Goal: Communication & Community: Answer question/provide support

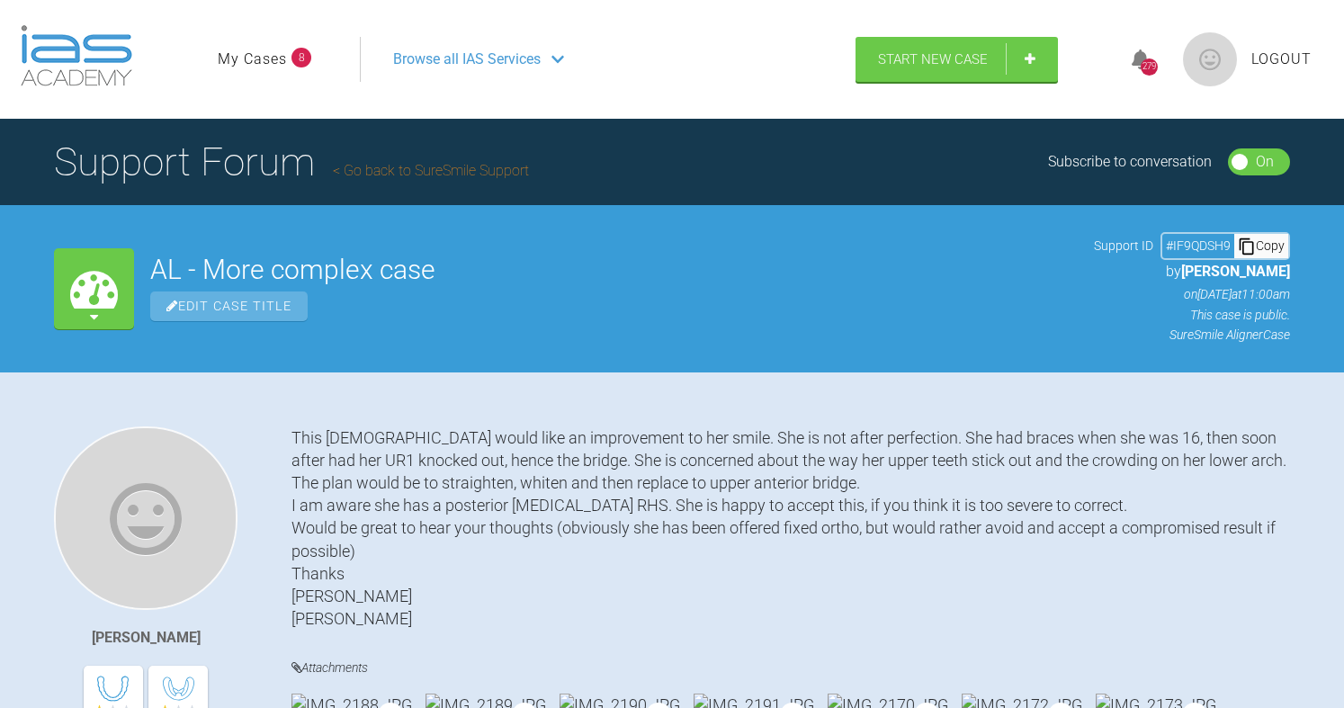
drag, startPoint x: 456, startPoint y: 185, endPoint x: 800, endPoint y: 2, distance: 389.5
click at [456, 185] on h1 "Support Forum Go back to SureSmile Support" at bounding box center [291, 161] width 475 height 63
click at [476, 174] on link "Go back to SureSmile Support" at bounding box center [431, 170] width 196 height 17
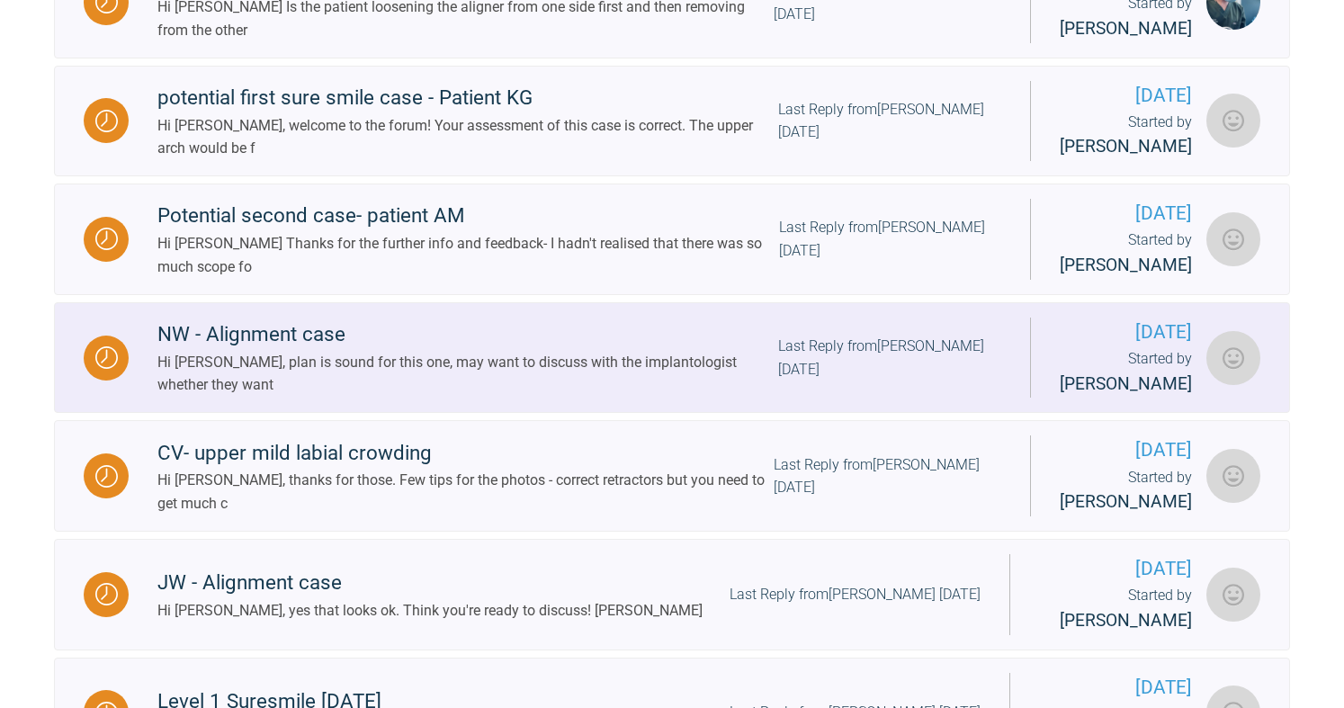
scroll to position [900, 0]
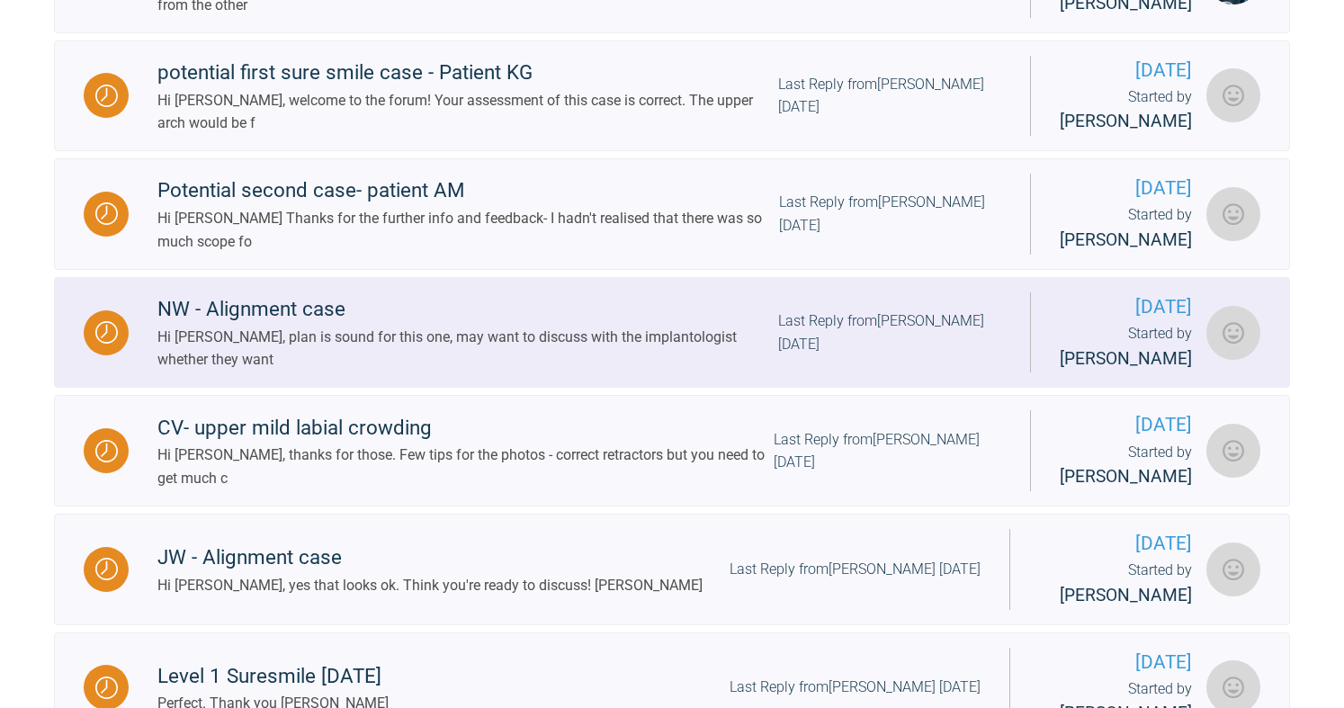
click at [321, 371] on div "Hi [PERSON_NAME], plan is sound for this one, may want to discuss with the impl…" at bounding box center [467, 349] width 621 height 46
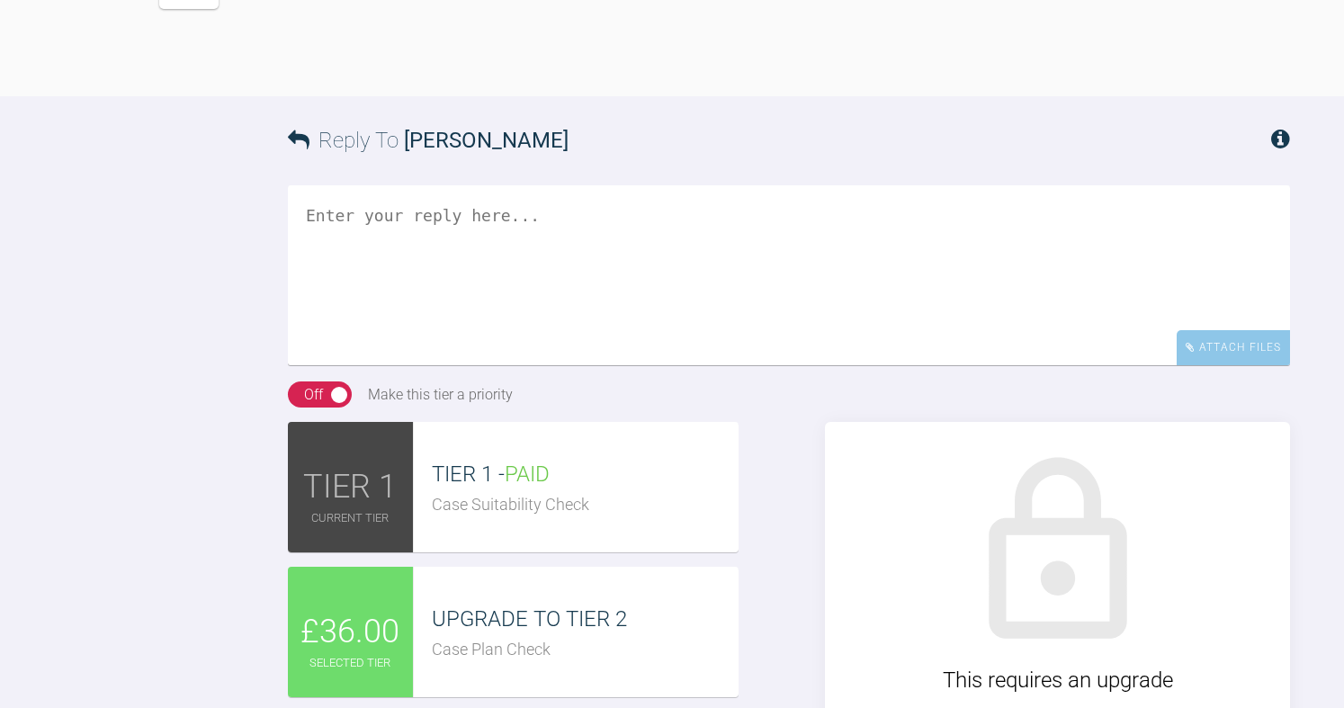
scroll to position [2069, 0]
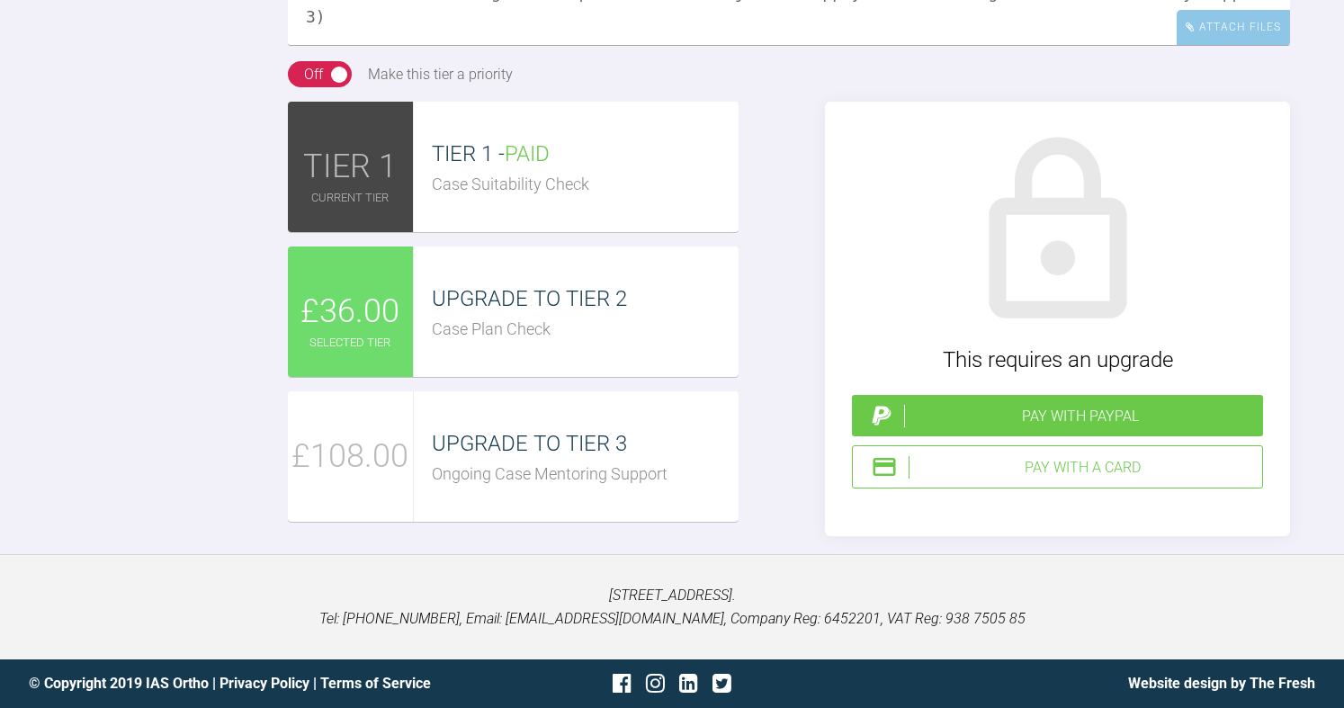
drag, startPoint x: 398, startPoint y: 291, endPoint x: 365, endPoint y: 294, distance: 32.6
click at [783, 514] on div "TIER 1 TIER 1 - PAID Case Suitability Check £36.00 UPGRADE TO TIER 2 Case Plan …" at bounding box center [789, 319] width 1002 height 434
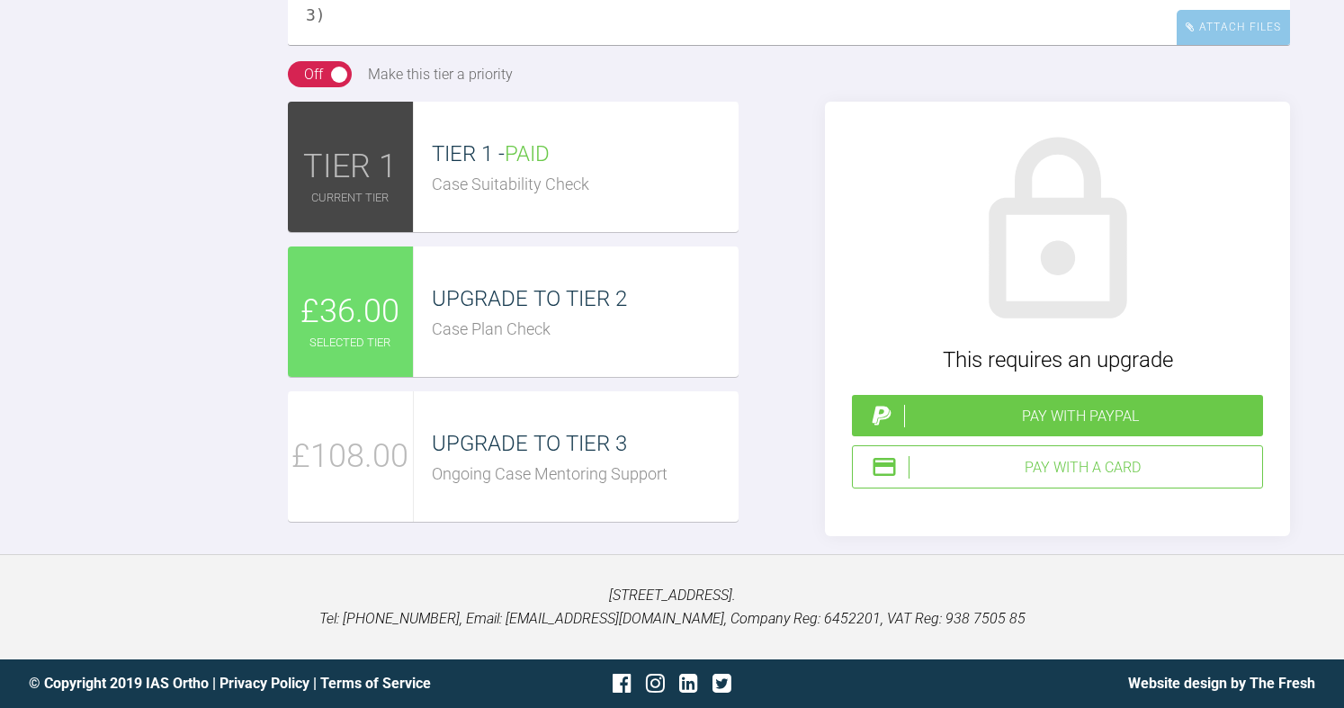
click at [770, 536] on div "TIER 1 TIER 1 - PAID Case Suitability Check £36.00 UPGRADE TO TIER 2 Case Plan …" at bounding box center [789, 319] width 1002 height 434
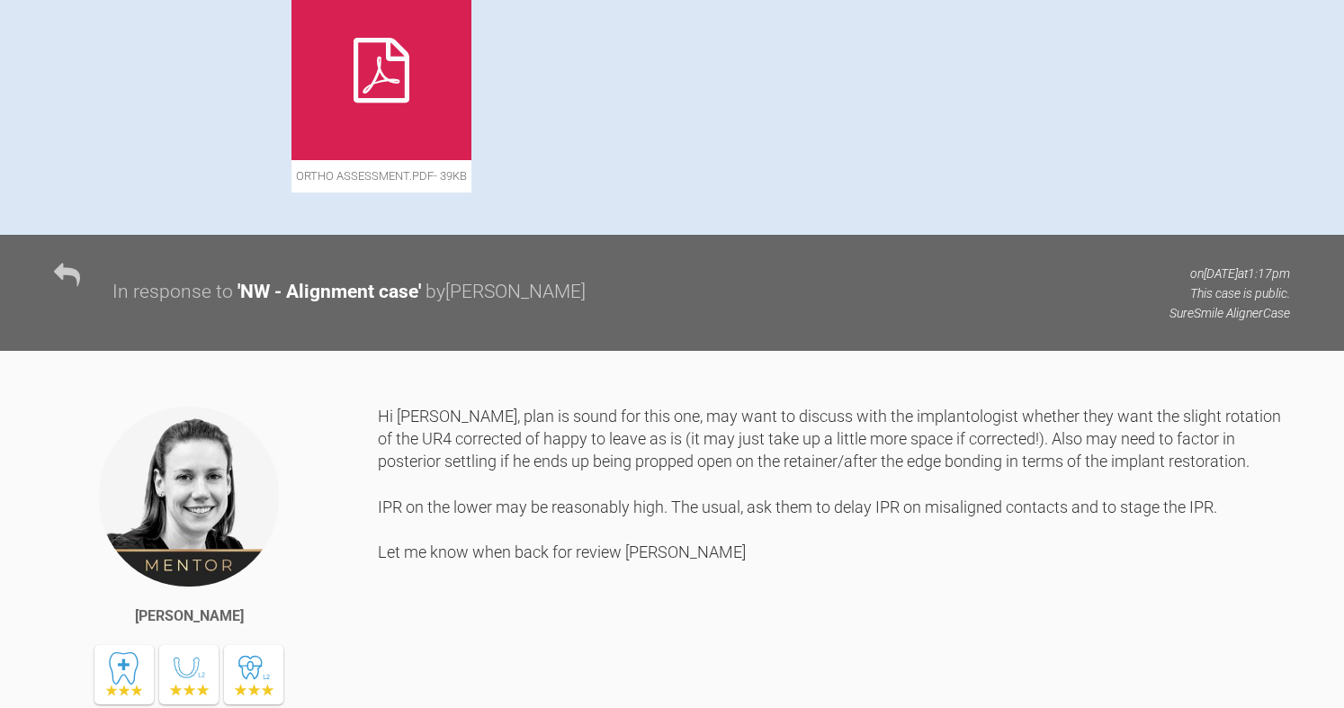
scroll to position [900, 0]
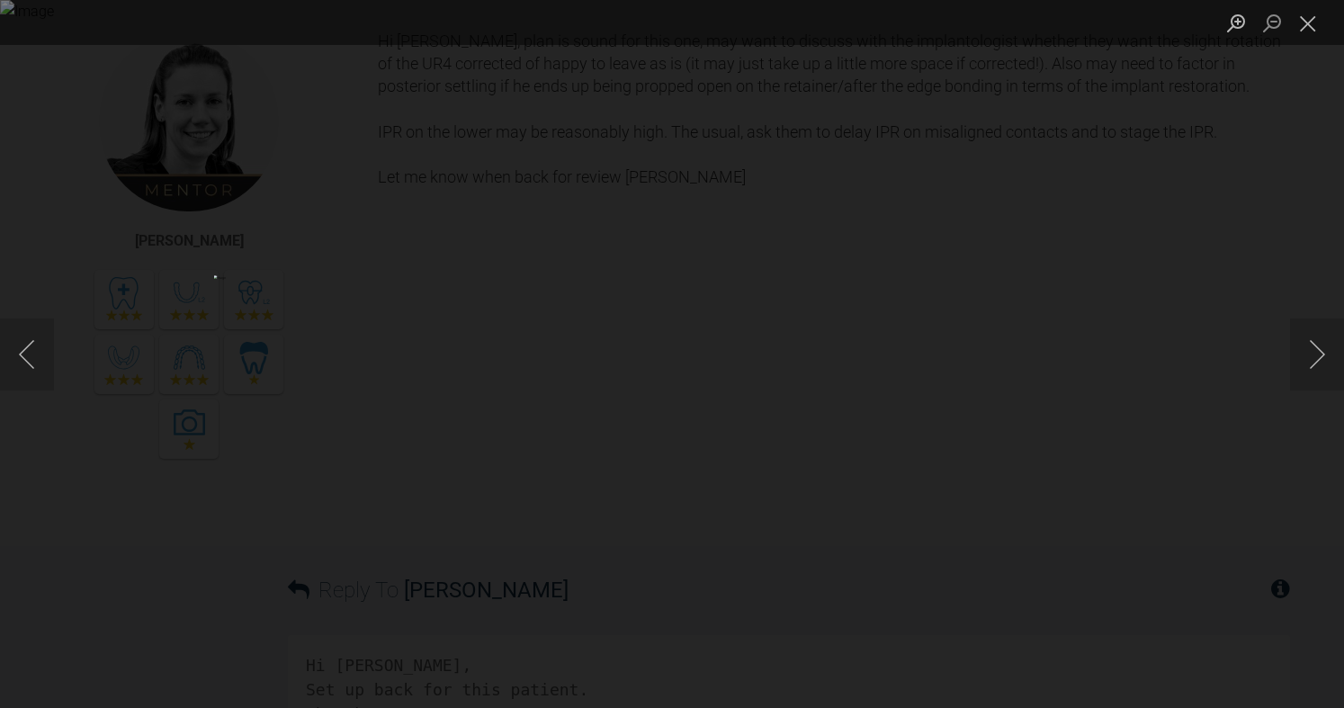
click at [1303, 31] on button "Close lightbox" at bounding box center [1308, 22] width 36 height 31
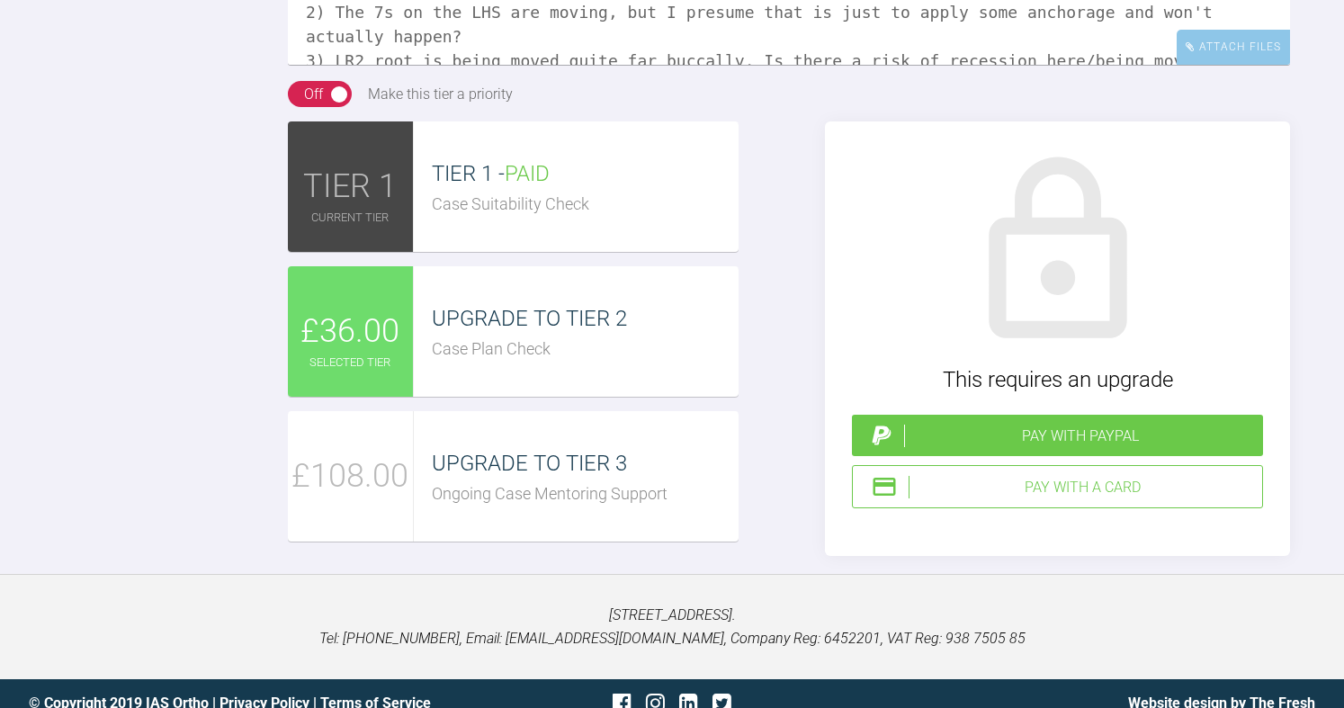
scroll to position [50, 0]
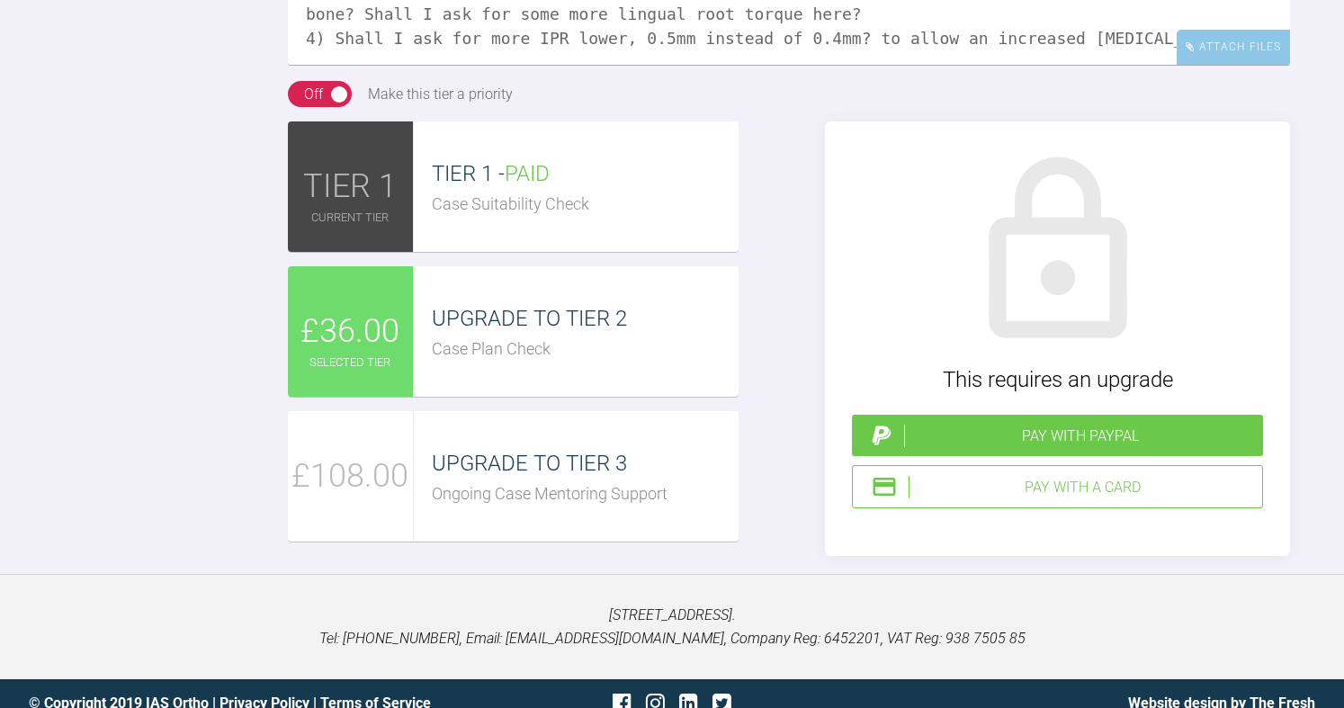
scroll to position [75, 0]
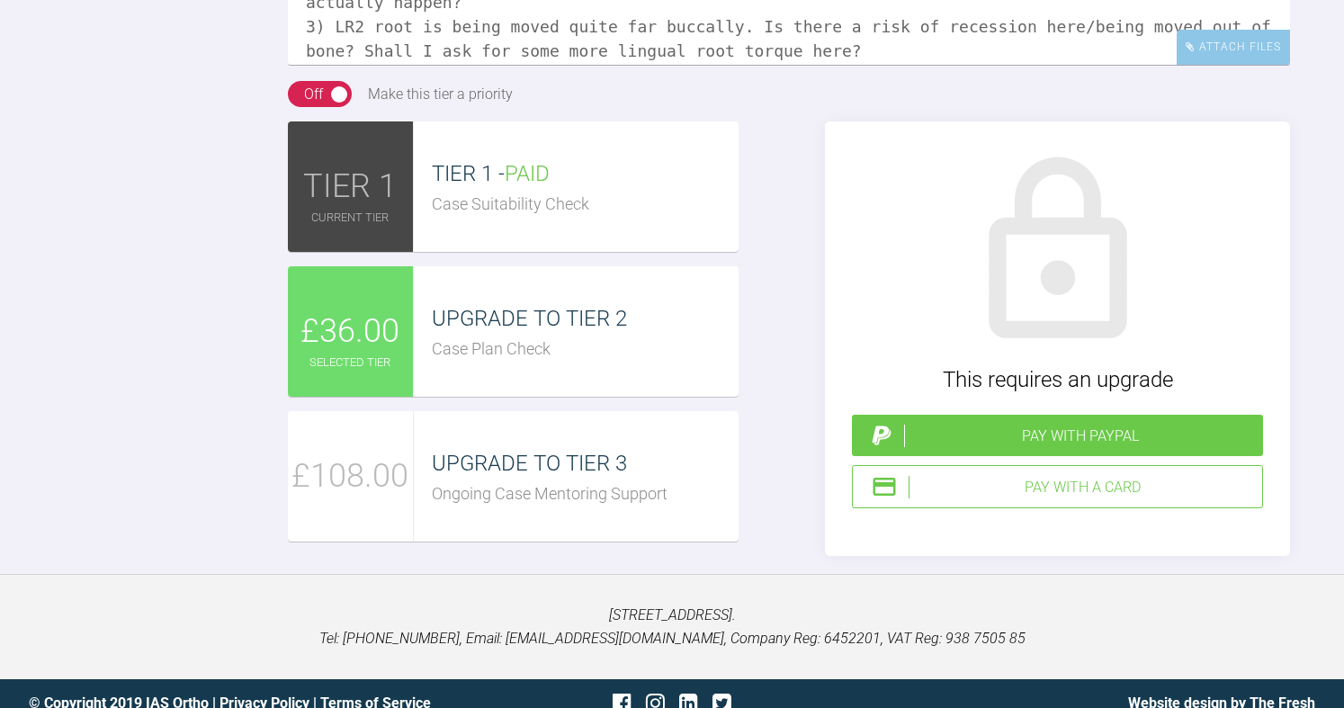
scroll to position [0, 0]
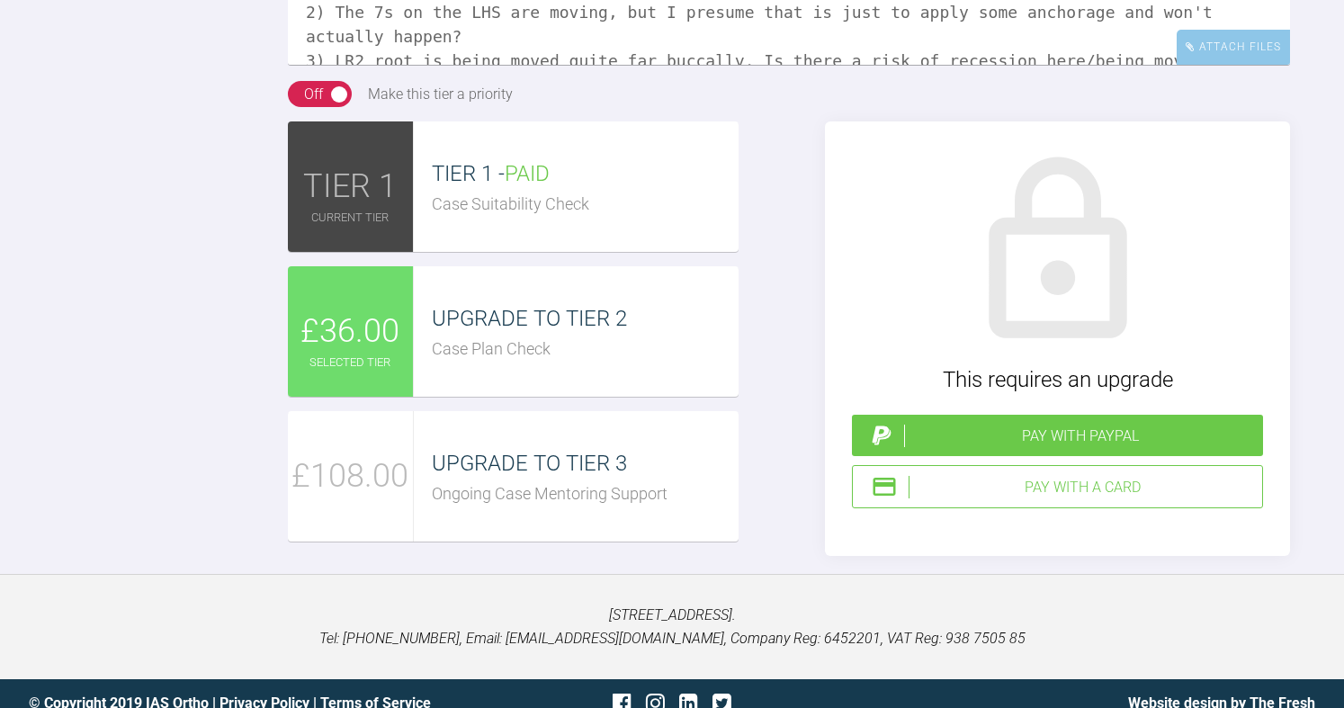
drag, startPoint x: 395, startPoint y: 288, endPoint x: 418, endPoint y: 319, distance: 39.2
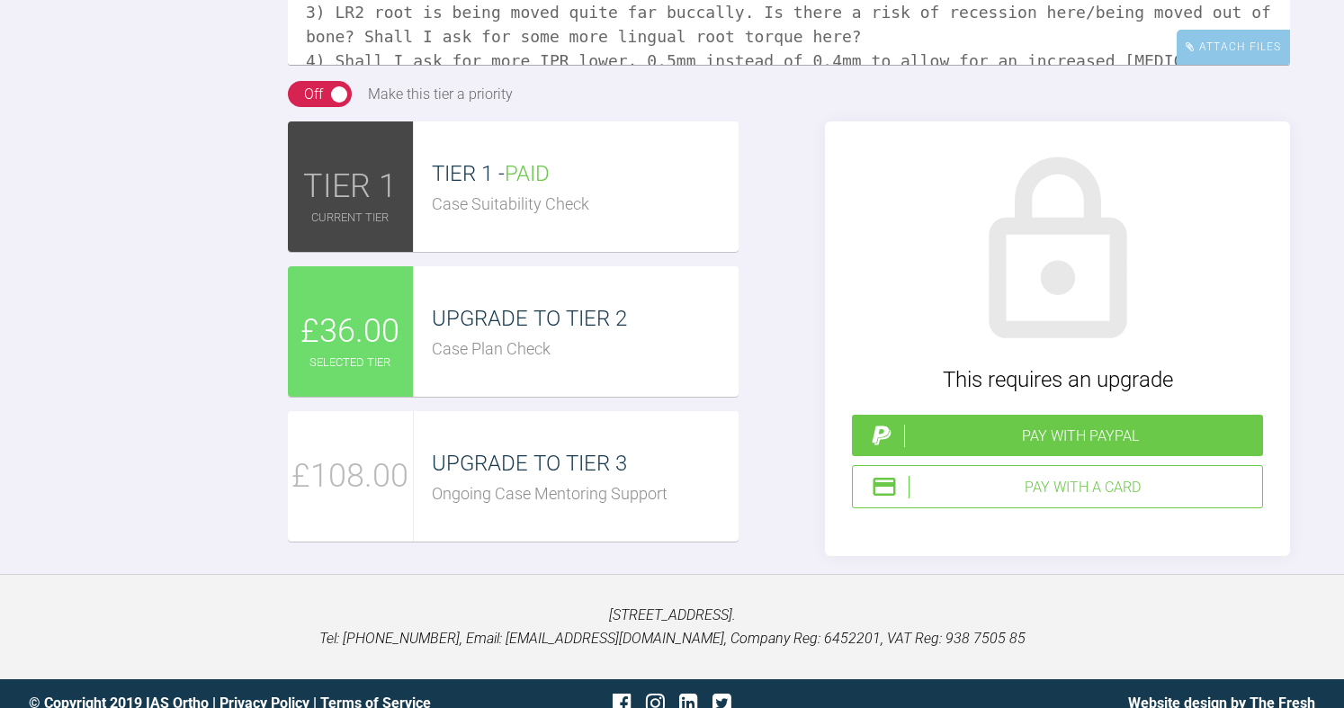
scroll to position [75, 0]
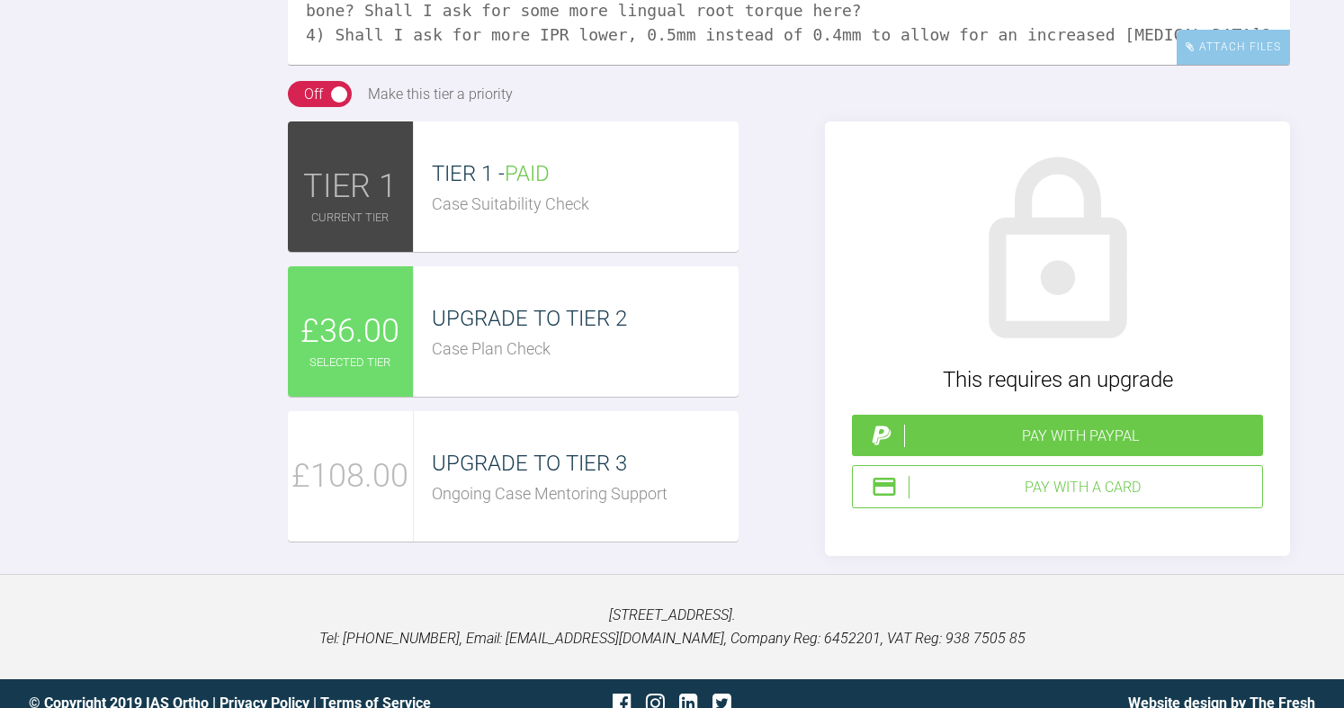
drag, startPoint x: 395, startPoint y: 282, endPoint x: 439, endPoint y: 307, distance: 50.8
drag, startPoint x: 385, startPoint y: 327, endPoint x: 458, endPoint y: 354, distance: 77.4
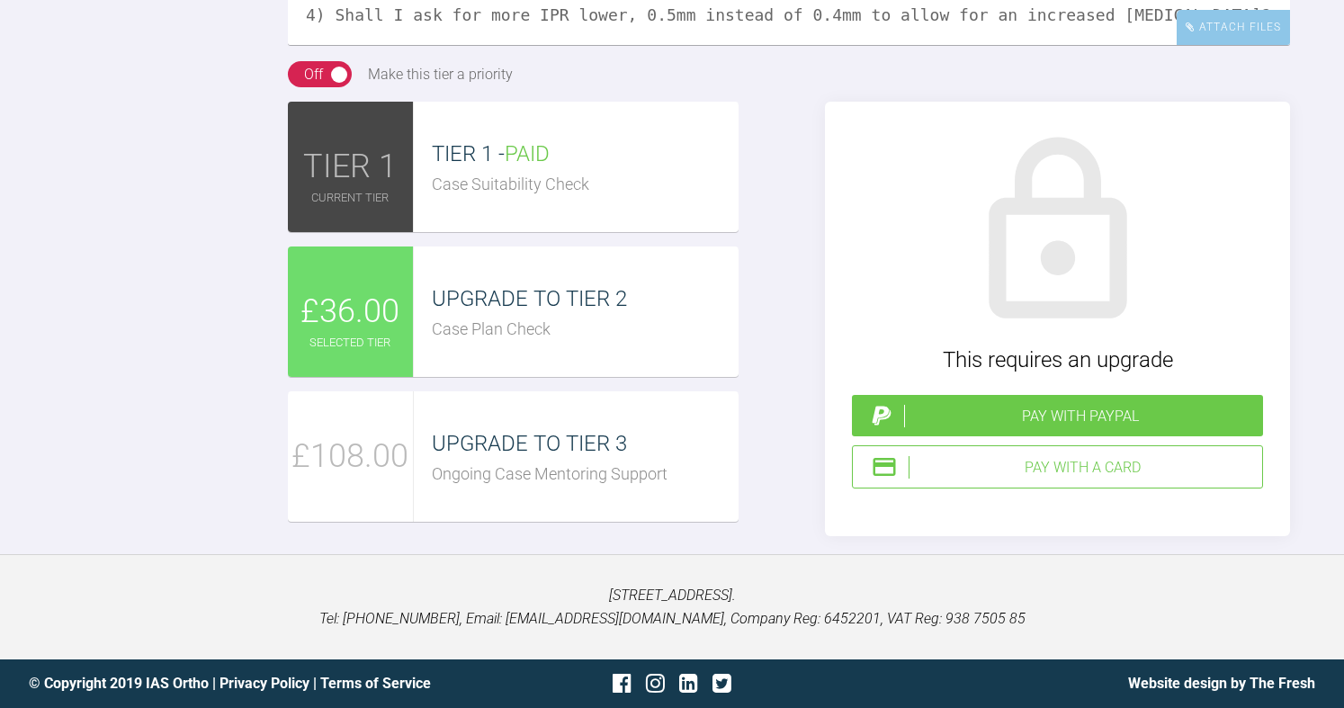
scroll to position [2099, 0]
drag, startPoint x: 419, startPoint y: 282, endPoint x: 676, endPoint y: 297, distance: 256.8
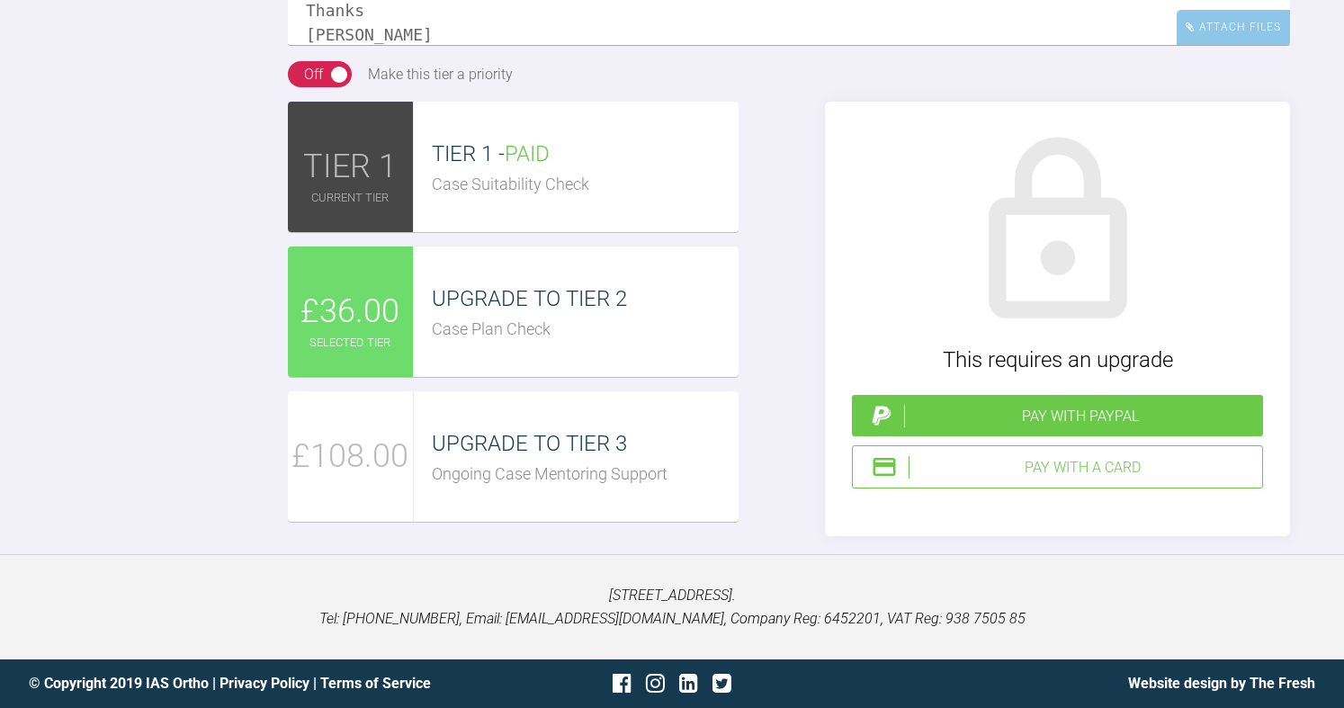
scroll to position [2279, 0]
type textarea "Hi [PERSON_NAME], Set up back for this patient. Thoughts are: 1) UL2 looks like…"
click at [1088, 479] on div "Pay with a Card" at bounding box center [1082, 467] width 346 height 23
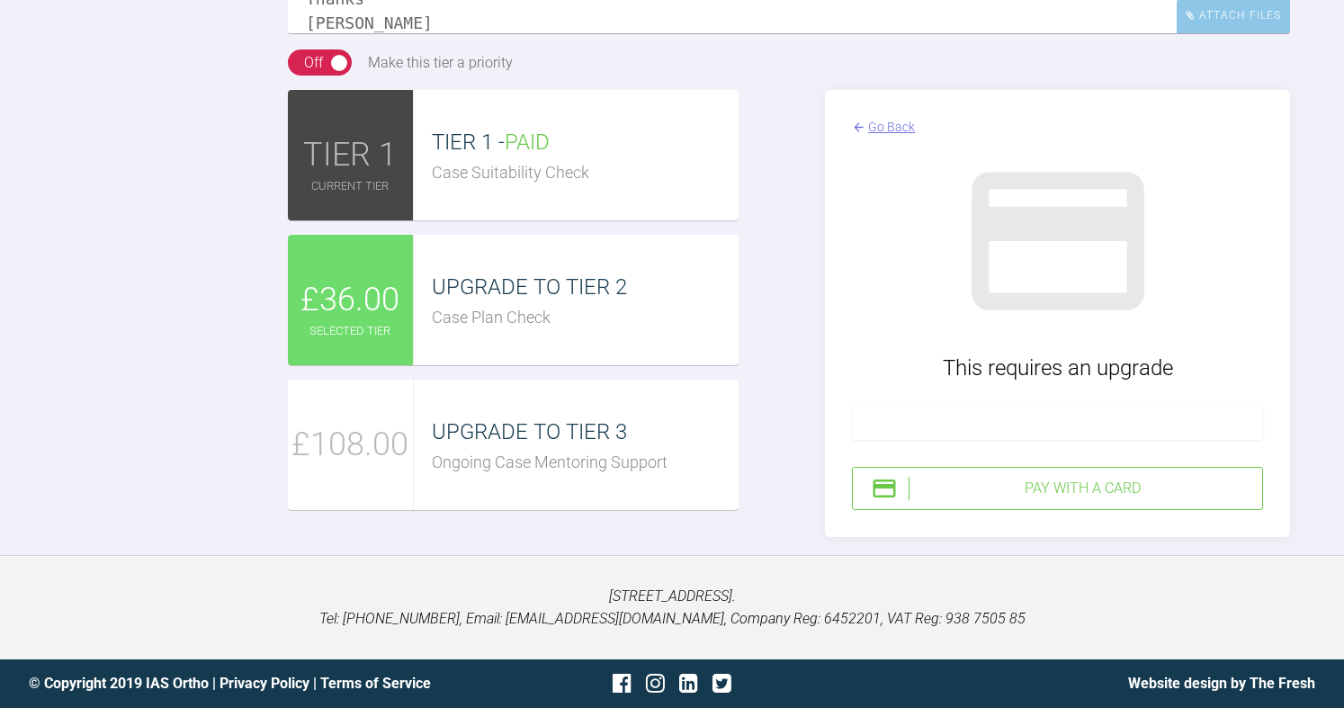
click at [946, 500] on div "Pay with a Card" at bounding box center [1082, 488] width 346 height 23
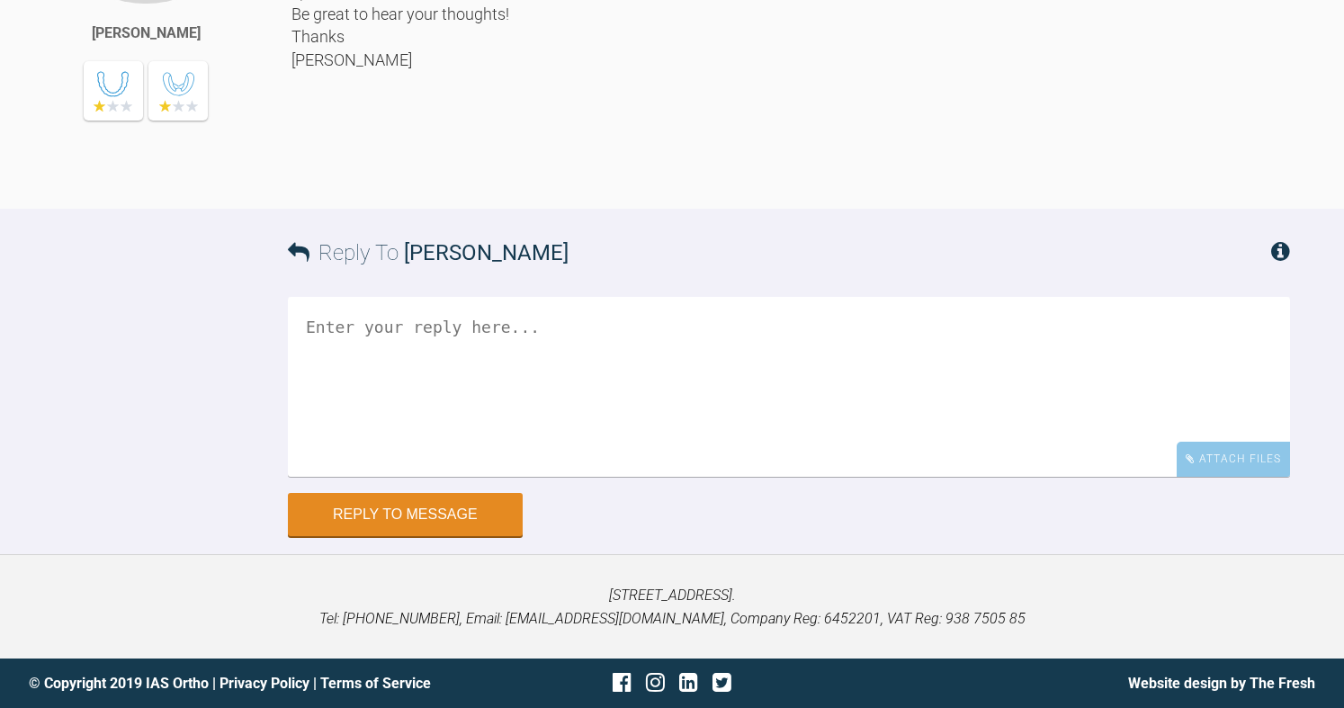
scroll to position [2494, 0]
click at [540, 383] on textarea at bounding box center [789, 387] width 1002 height 180
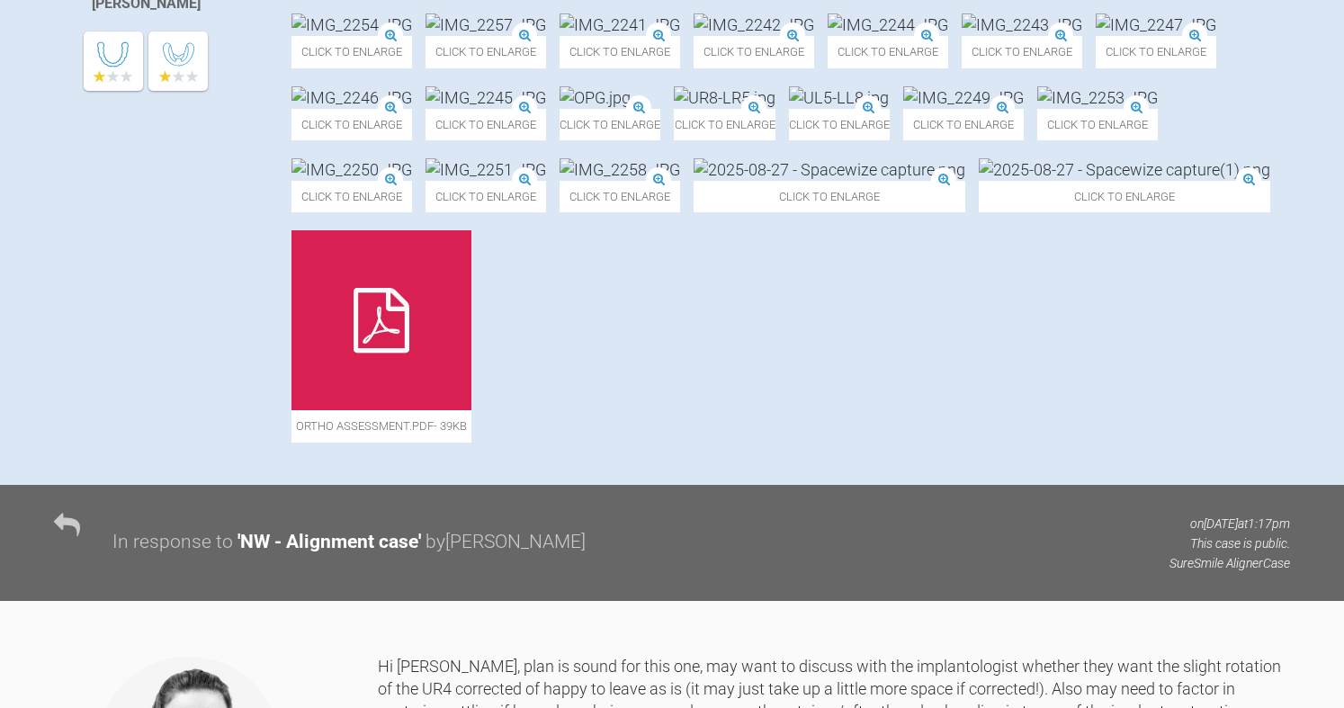
scroll to position [605, 0]
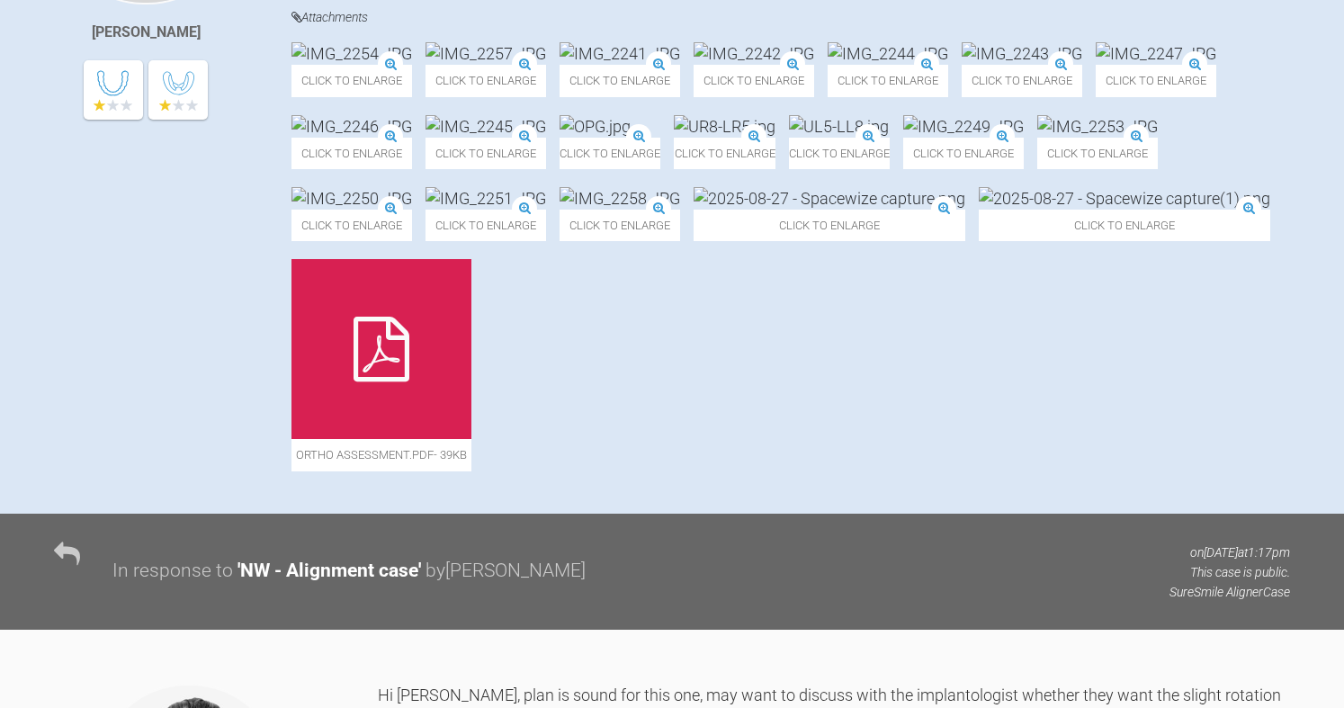
click at [546, 138] on img at bounding box center [485, 126] width 121 height 22
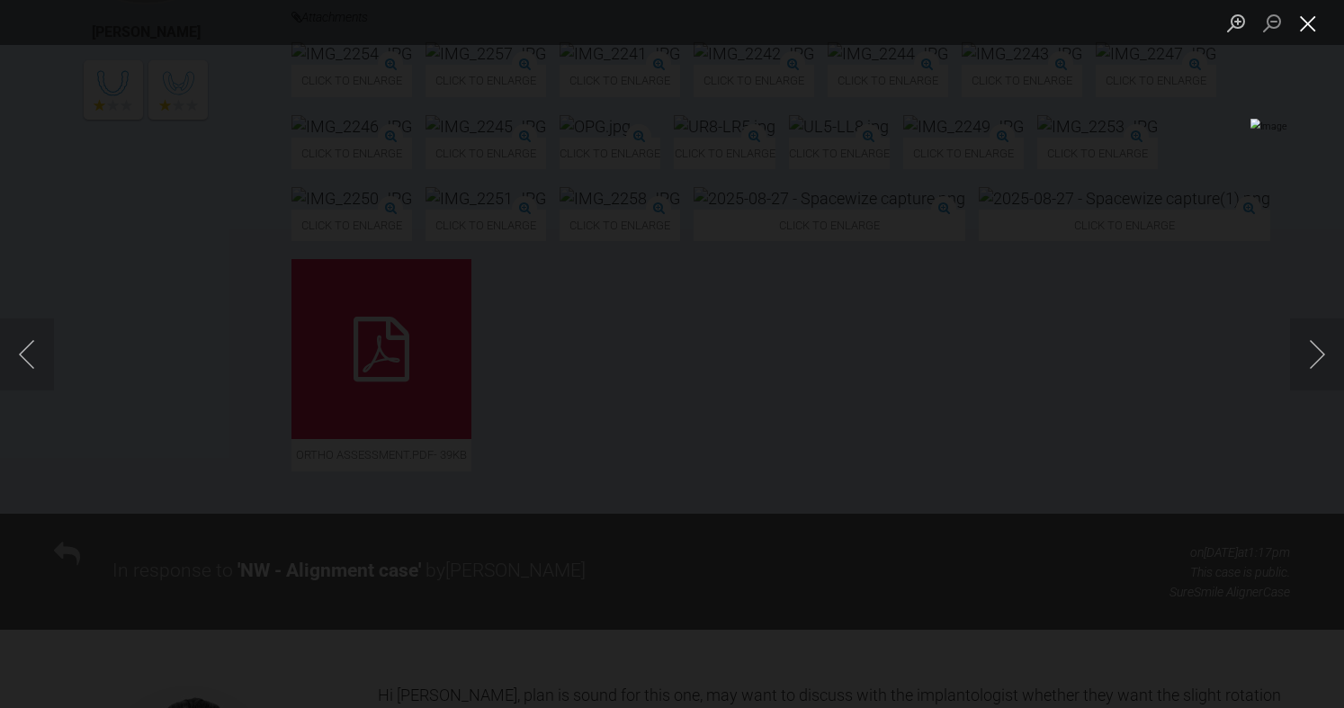
click at [1317, 23] on button "Close lightbox" at bounding box center [1308, 22] width 36 height 31
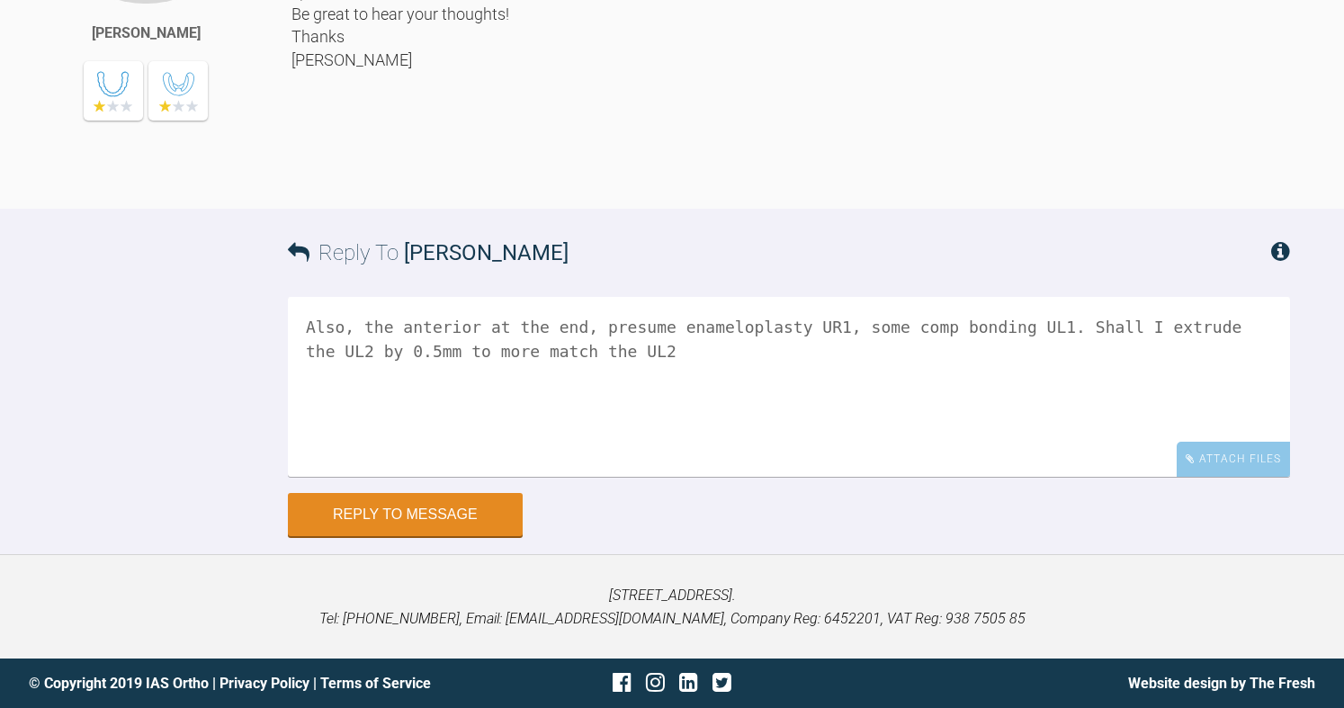
scroll to position [2494, 0]
click at [725, 380] on textarea "Also, the anterior at the end, presume enameloplasty UR1, some comp bonding UL1…" at bounding box center [789, 387] width 1002 height 180
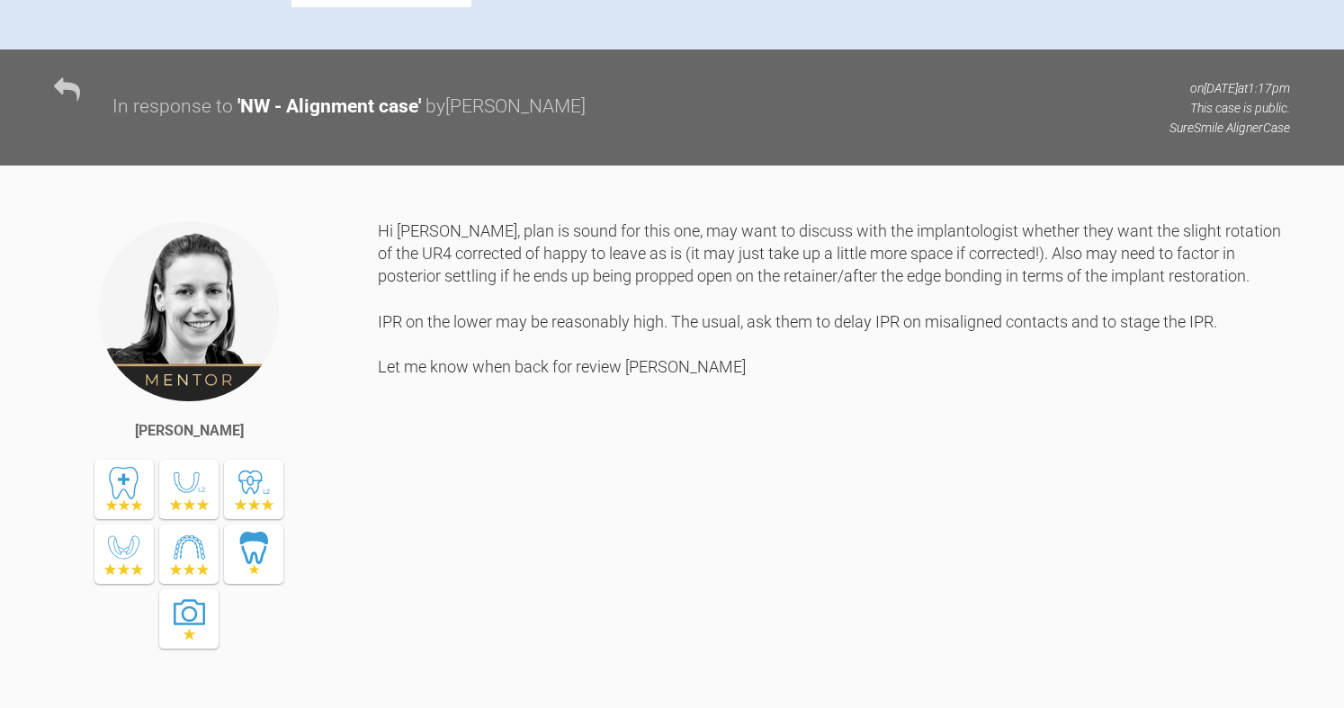
scroll to position [605, 0]
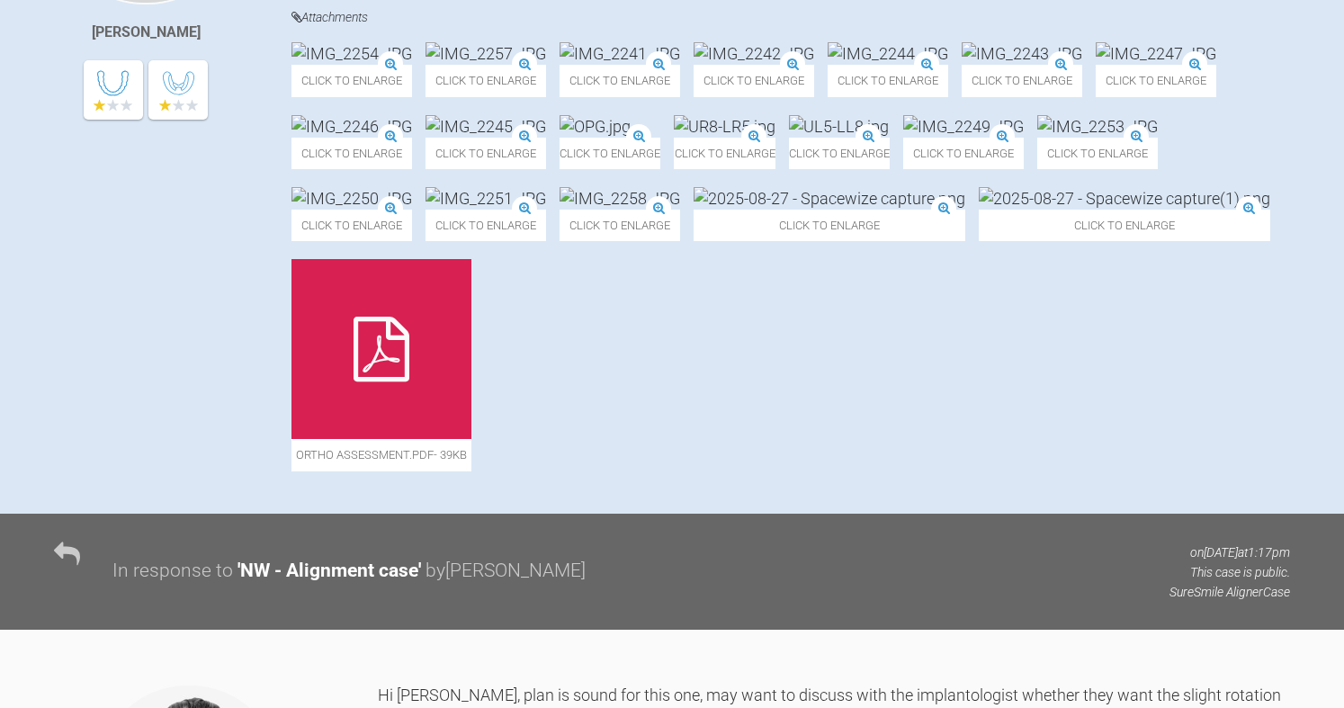
click at [546, 138] on img at bounding box center [485, 126] width 121 height 22
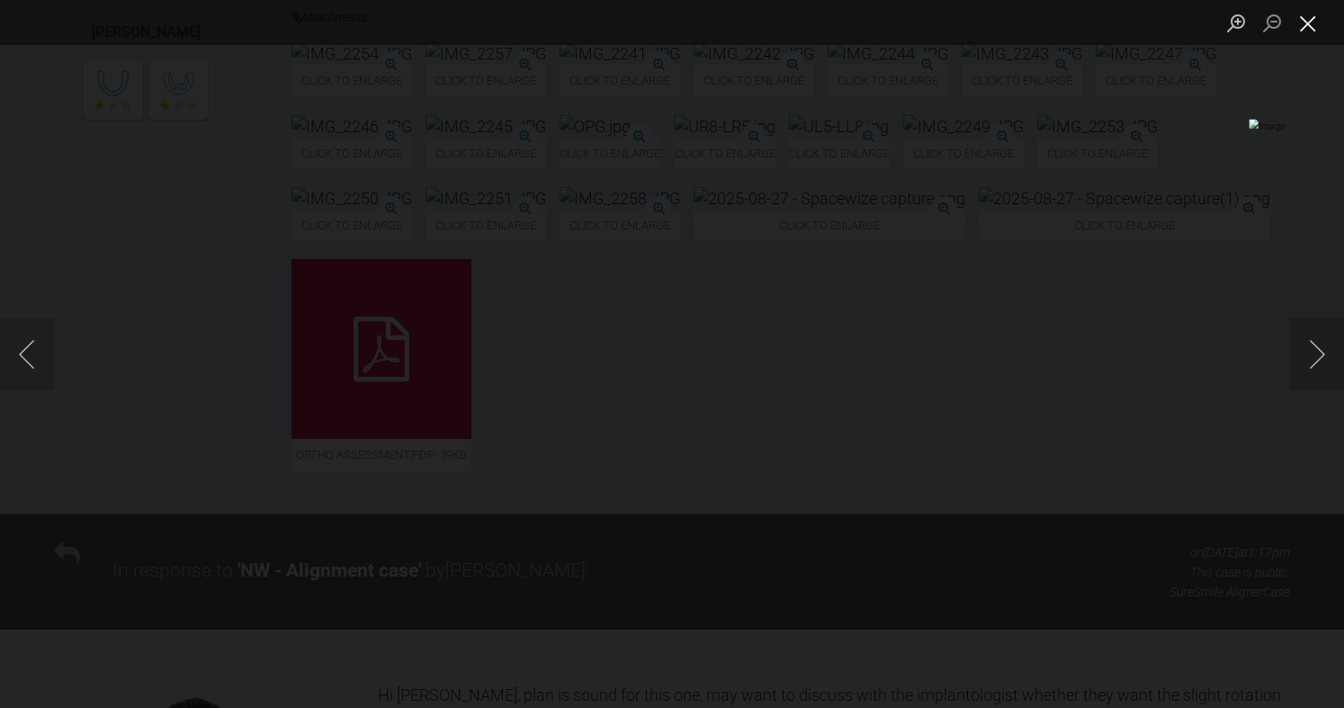
click at [1307, 23] on button "Close lightbox" at bounding box center [1308, 22] width 36 height 31
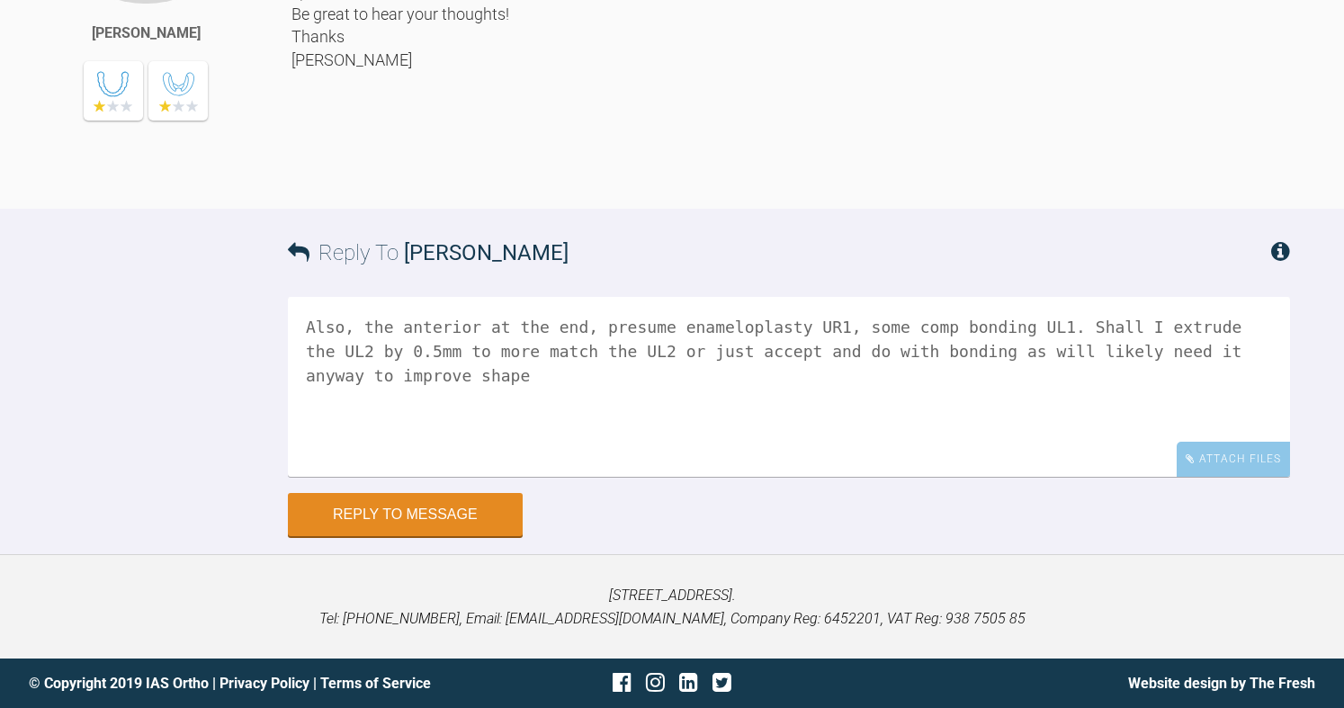
scroll to position [2494, 0]
click at [497, 393] on textarea "Also, the anterior at the end, presume enameloplasty UR1, some comp bonding UL1…" at bounding box center [789, 387] width 1002 height 180
click at [423, 332] on textarea "Also, the anterior at the end, presume enameloplasty UR1, some comp bonding UL1…" at bounding box center [789, 387] width 1002 height 180
type textarea "Also, the aesthetics at the end, presume enameloplasty UR1, some comp bonding U…"
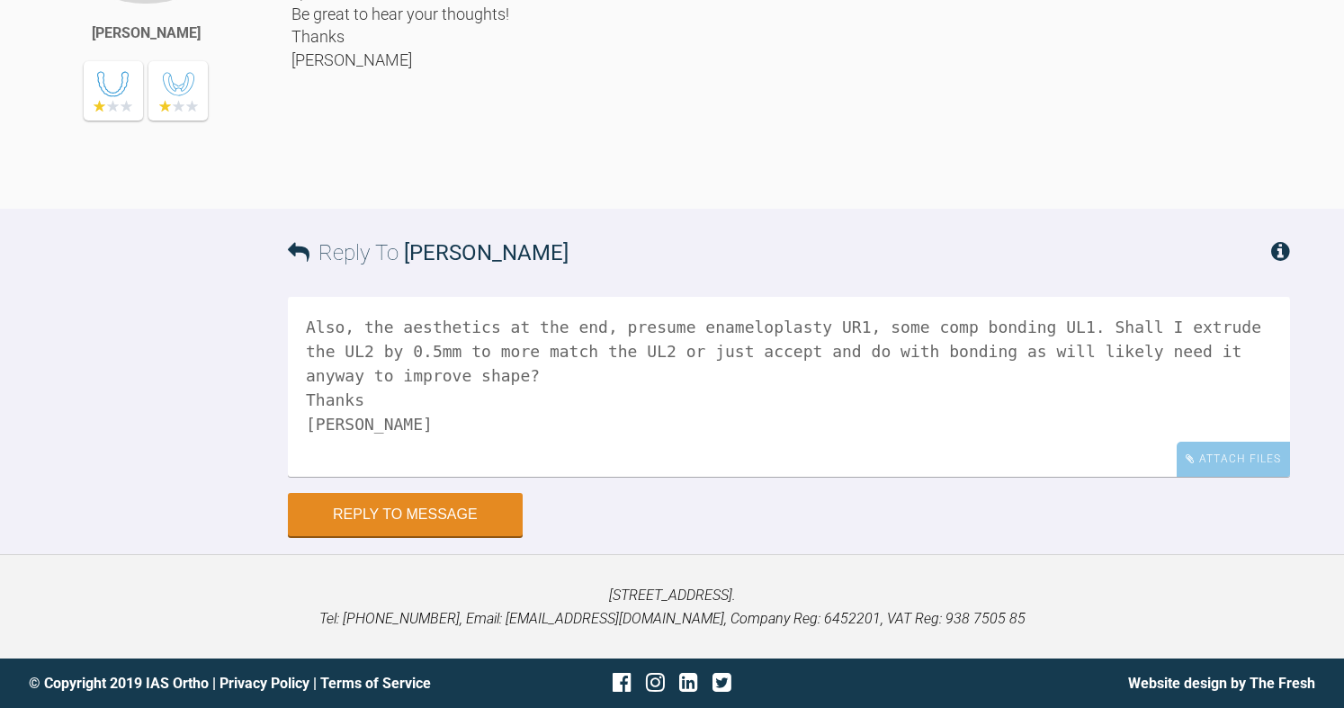
click at [1023, 497] on div "Reply to Message" at bounding box center [789, 514] width 1002 height 43
click at [555, 398] on textarea "Also, the aesthetics at the end, presume enameloplasty UR1, some comp bonding U…" at bounding box center [789, 387] width 1002 height 180
click at [488, 528] on button "Reply to Message" at bounding box center [405, 516] width 235 height 43
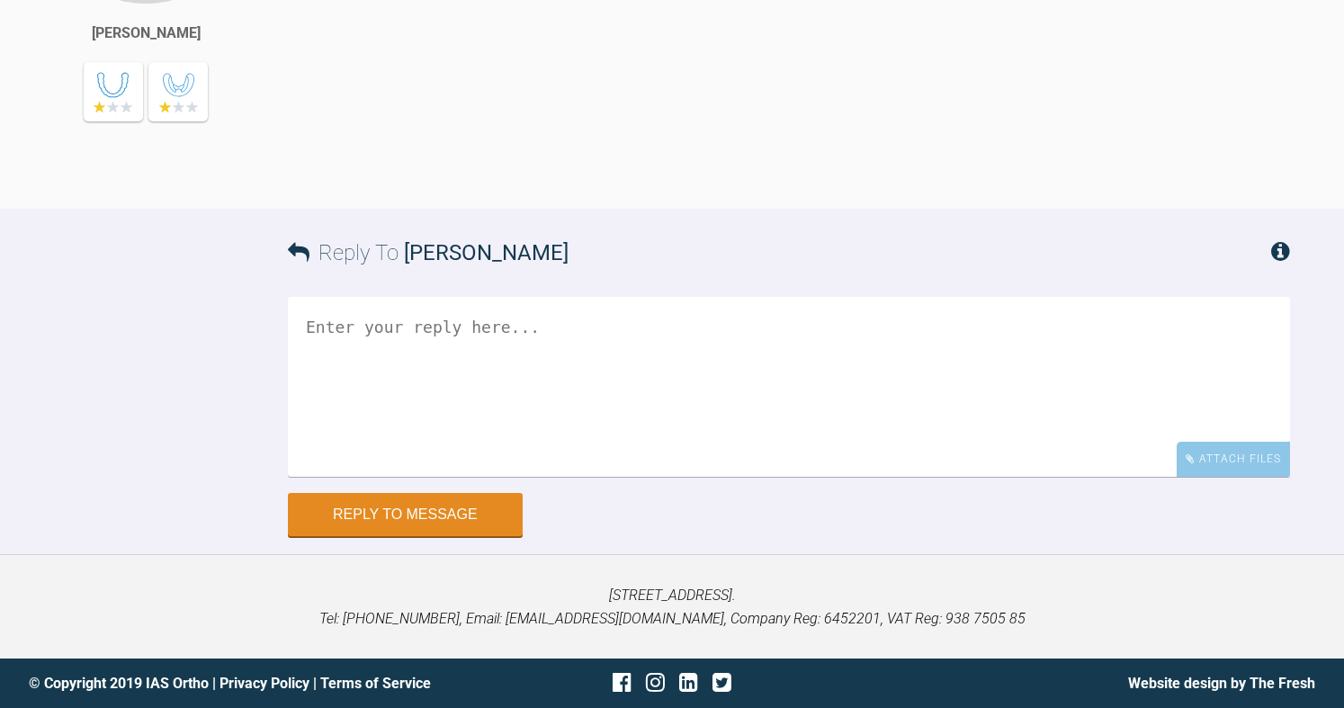
scroll to position [2953, 0]
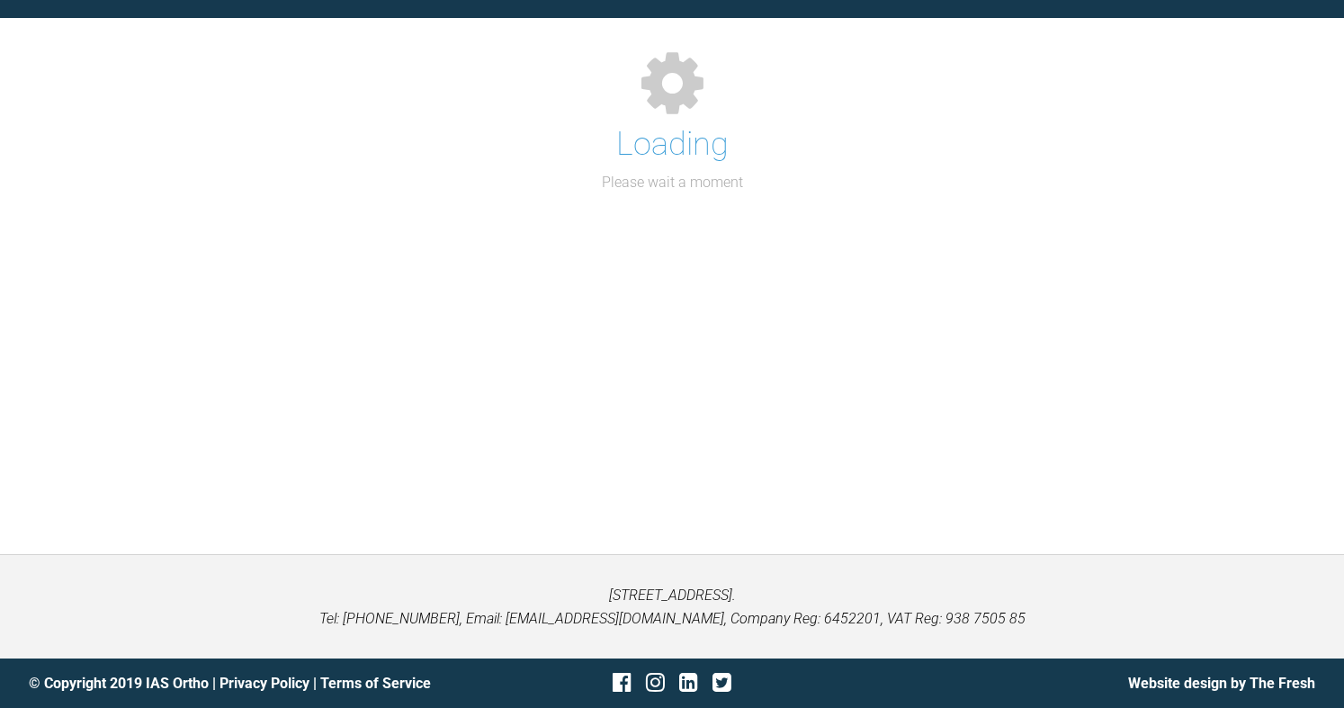
scroll to position [1587, 0]
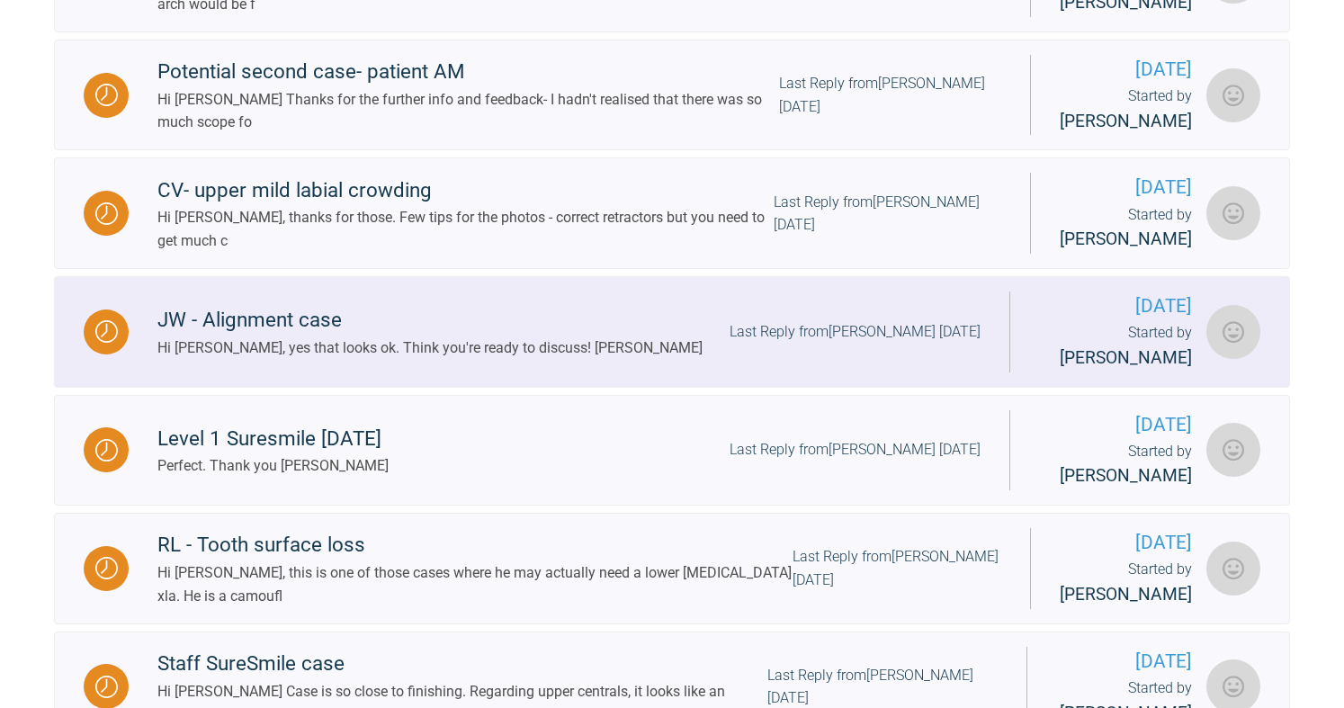
click at [309, 336] on div "JW - Alignment case" at bounding box center [429, 320] width 545 height 32
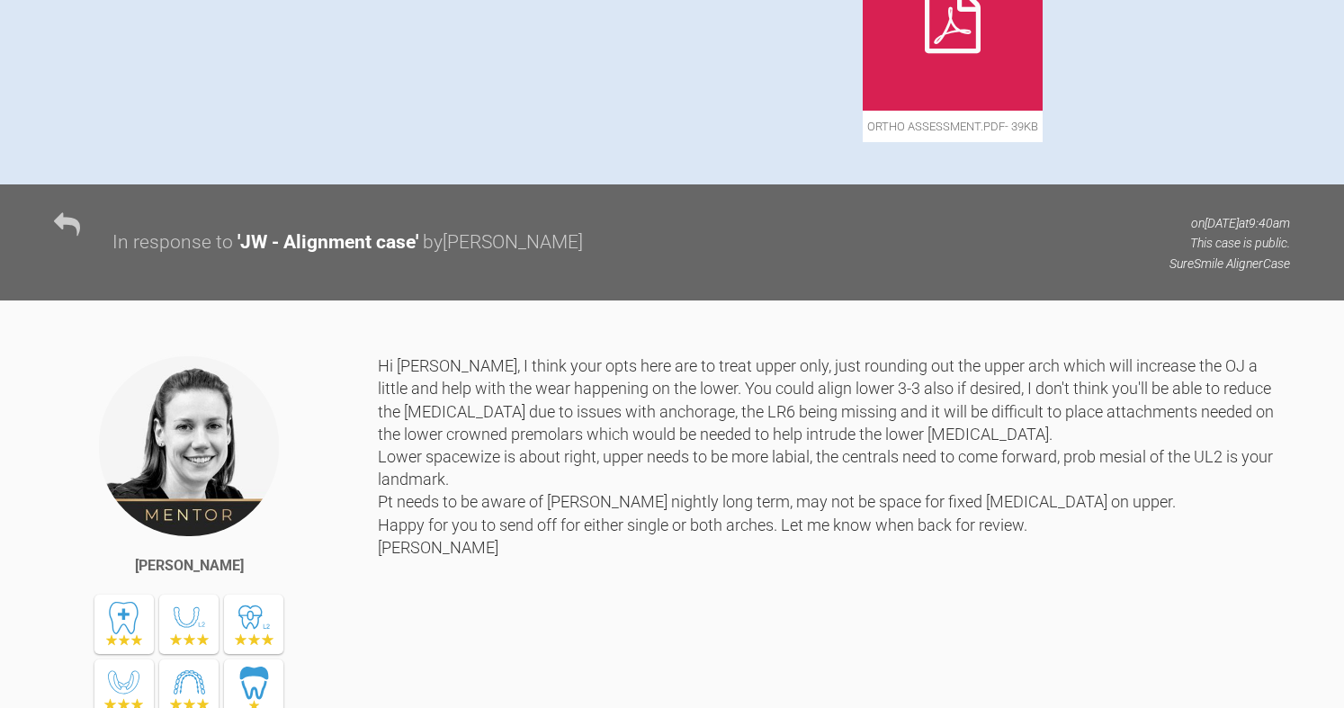
scroll to position [957, 0]
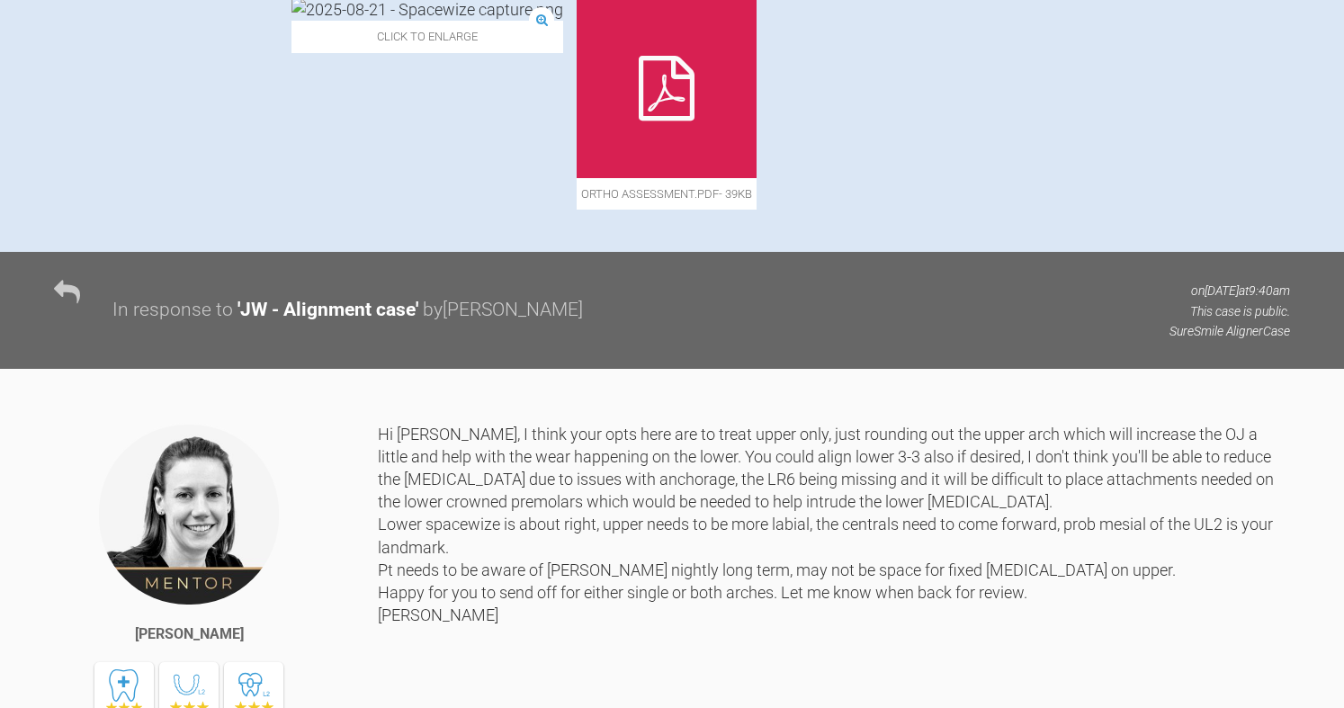
click at [639, 121] on icon at bounding box center [667, 88] width 56 height 65
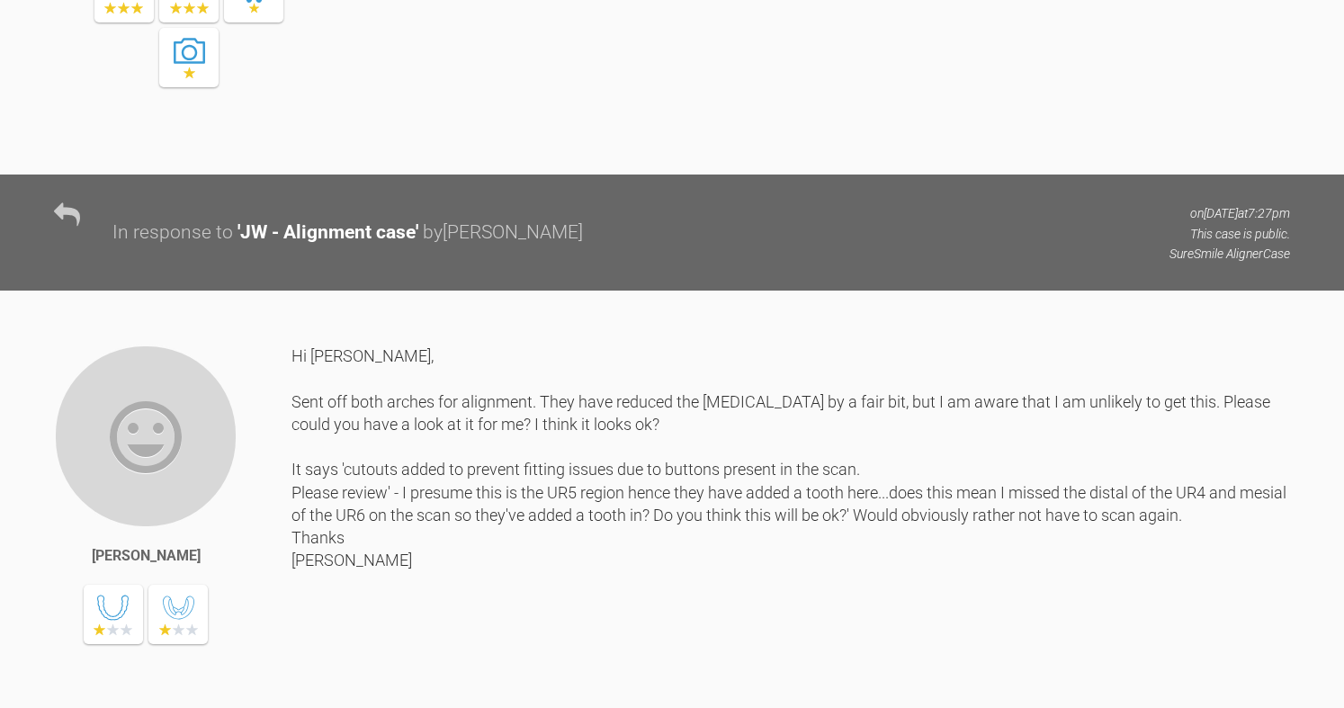
scroll to position [1677, 0]
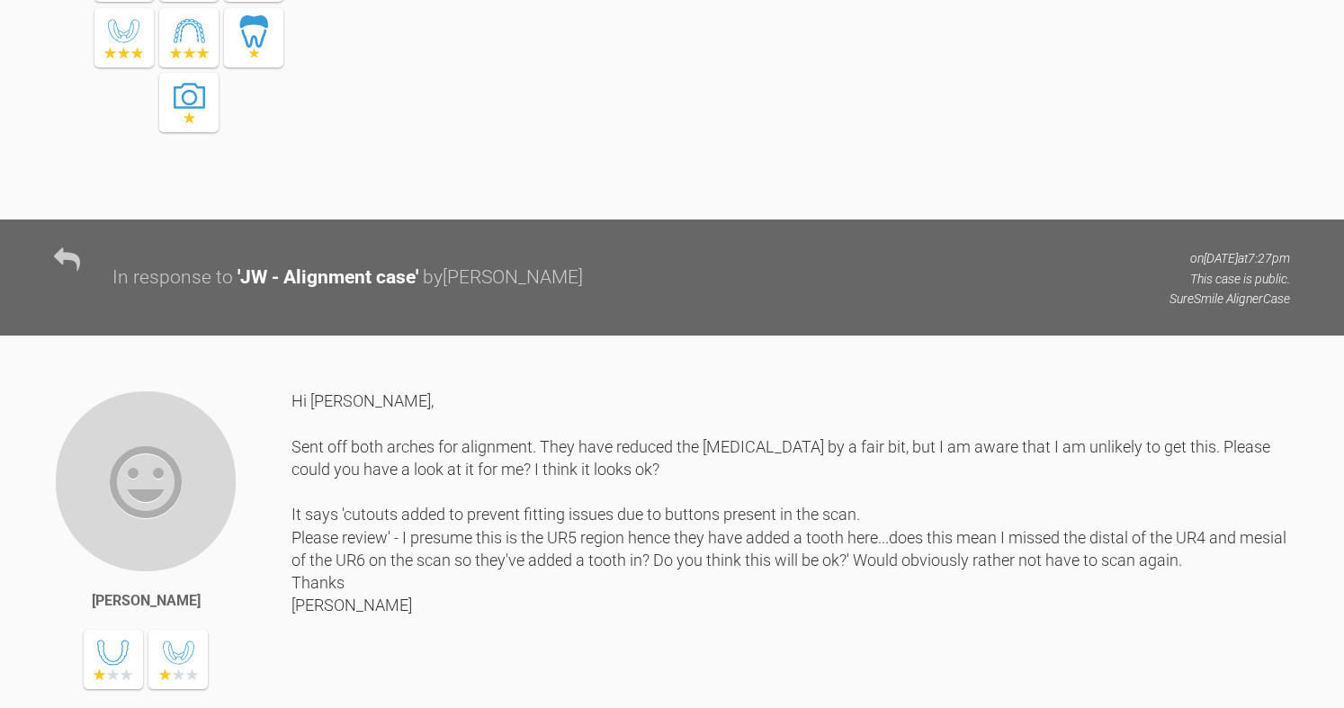
drag, startPoint x: 693, startPoint y: 171, endPoint x: 751, endPoint y: 276, distance: 120.4
drag, startPoint x: 751, startPoint y: 276, endPoint x: 777, endPoint y: 407, distance: 133.9
drag, startPoint x: 599, startPoint y: 308, endPoint x: 620, endPoint y: 354, distance: 50.3
